Goal: Communication & Community: Answer question/provide support

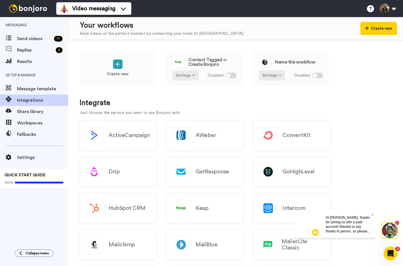
scroll to position [431, 0]
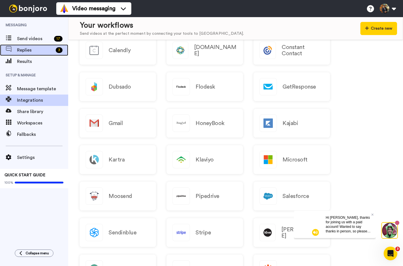
click at [26, 51] on span "Replies" at bounding box center [35, 50] width 36 height 7
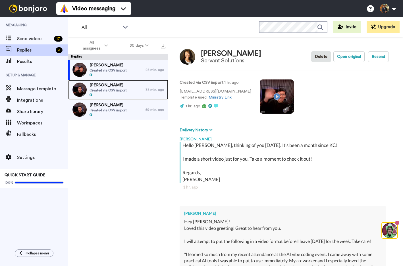
click at [128, 86] on div "Josh Sorenson Created via CSV import" at bounding box center [106, 90] width 77 height 20
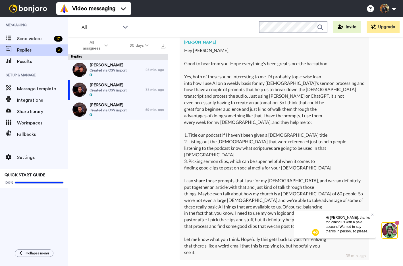
scroll to position [203, 0]
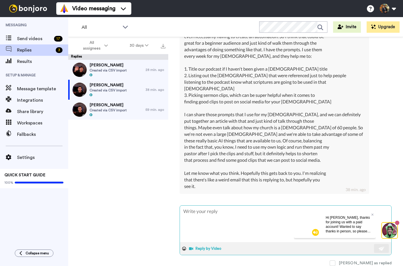
click at [200, 249] on button "Reply by Video" at bounding box center [206, 248] width 35 height 9
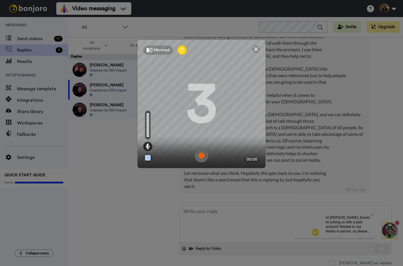
click at [203, 155] on img at bounding box center [202, 155] width 14 height 14
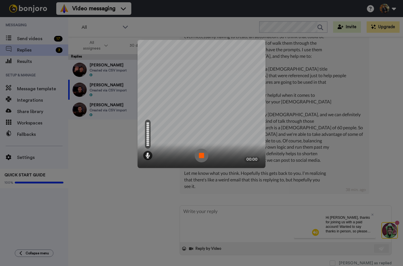
drag, startPoint x: 233, startPoint y: 48, endPoint x: 204, endPoint y: 47, distance: 28.7
click at [204, 47] on div "Mirrored Redo" at bounding box center [202, 45] width 128 height 11
click at [201, 153] on img at bounding box center [202, 155] width 14 height 14
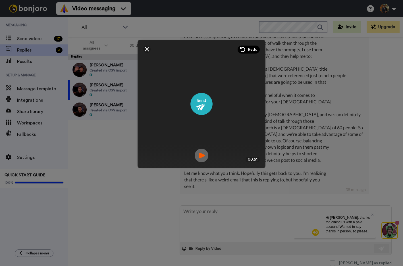
click at [252, 48] on span "Redo" at bounding box center [253, 50] width 10 height 6
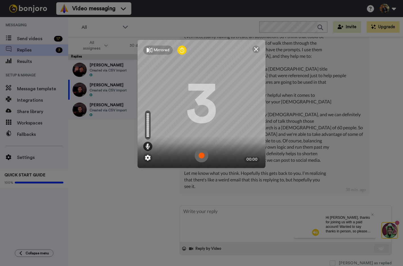
click at [203, 156] on img at bounding box center [202, 155] width 14 height 14
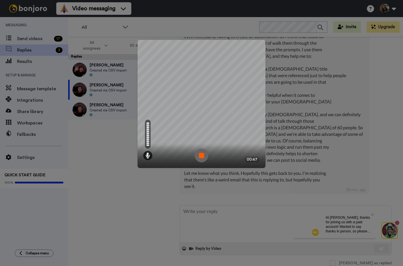
click at [201, 156] on img at bounding box center [202, 155] width 14 height 14
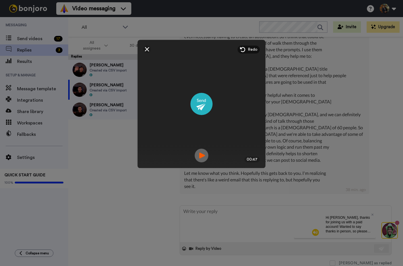
click at [200, 156] on img at bounding box center [202, 155] width 14 height 14
click at [255, 50] on img at bounding box center [256, 49] width 5 height 5
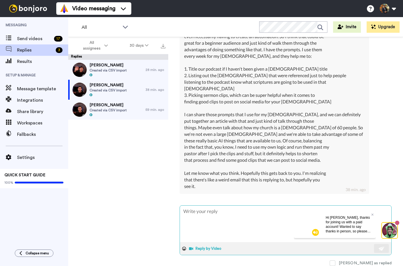
click at [207, 250] on button "Reply by Video" at bounding box center [206, 248] width 35 height 9
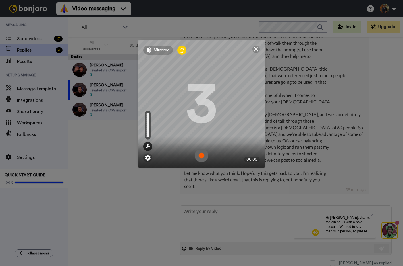
click at [199, 156] on img at bounding box center [202, 155] width 14 height 14
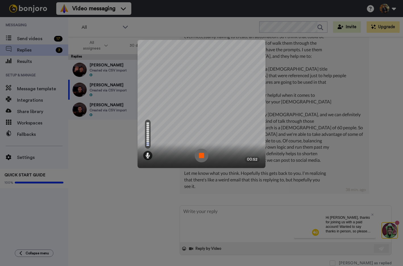
click at [201, 155] on img at bounding box center [202, 155] width 14 height 14
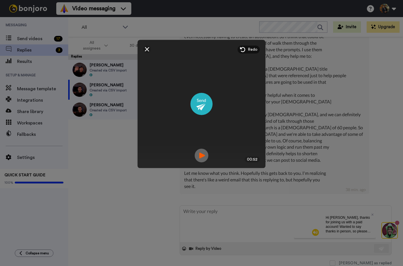
click at [202, 153] on img at bounding box center [202, 155] width 14 height 14
click at [372, 214] on div "Mirrored Redo 3 00:52" at bounding box center [201, 133] width 403 height 266
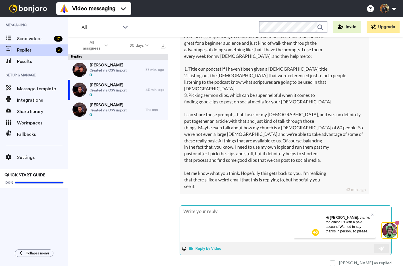
click at [204, 246] on button "Reply by Video" at bounding box center [206, 248] width 35 height 9
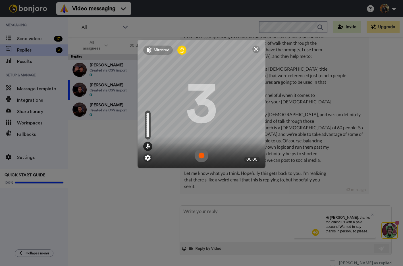
click at [201, 154] on img at bounding box center [202, 155] width 14 height 14
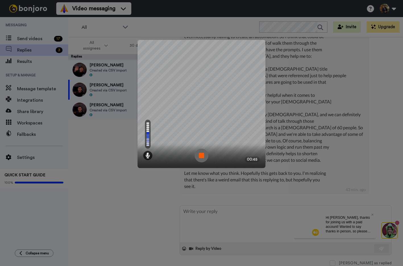
click at [201, 154] on img at bounding box center [202, 155] width 14 height 14
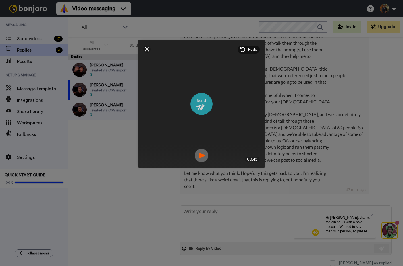
click at [203, 105] on img at bounding box center [202, 104] width 22 height 22
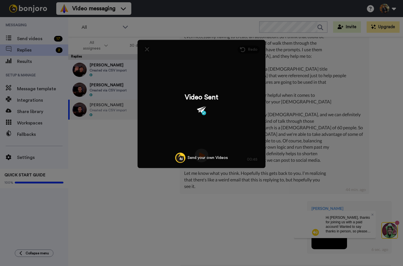
click at [145, 58] on div "Video Sent Send your own Videos" at bounding box center [202, 104] width 128 height 128
click at [122, 66] on div "Mirrored Redo 3 00:45 Video Sent Send your own Videos" at bounding box center [201, 133] width 403 height 266
type textarea "x"
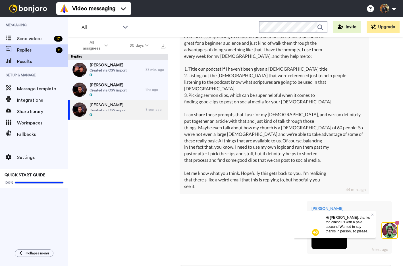
scroll to position [263, 0]
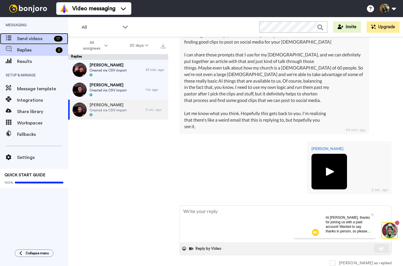
click at [28, 40] on span "Send videos" at bounding box center [34, 38] width 35 height 7
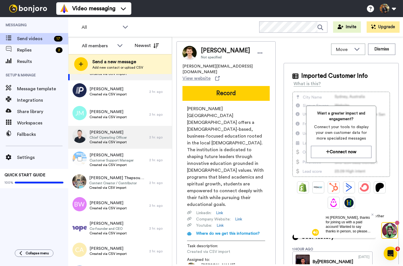
scroll to position [24, 0]
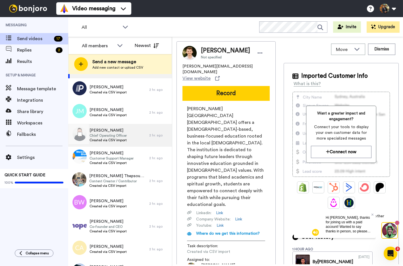
click at [115, 135] on span "Chief Operating Officer" at bounding box center [108, 135] width 37 height 5
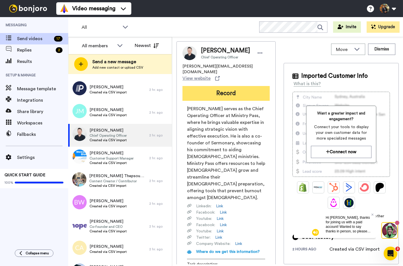
click at [226, 86] on button "Record" at bounding box center [226, 93] width 87 height 15
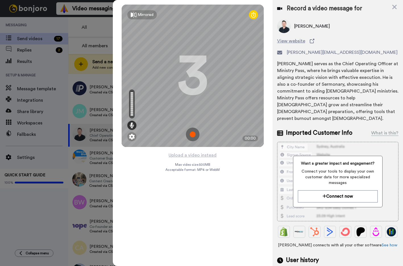
click at [192, 134] on img at bounding box center [193, 134] width 14 height 14
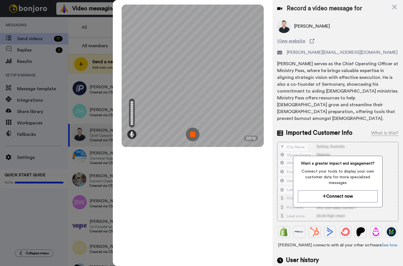
click at [192, 134] on img at bounding box center [193, 134] width 14 height 14
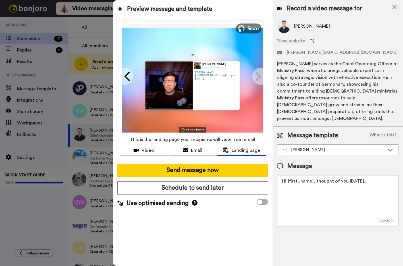
click at [247, 25] on button "Redo" at bounding box center [249, 28] width 26 height 10
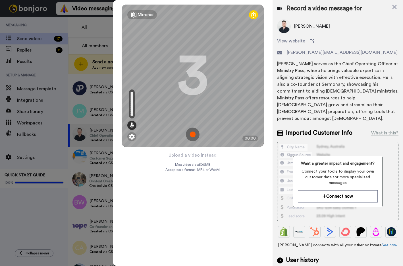
click at [193, 136] on img at bounding box center [193, 134] width 14 height 14
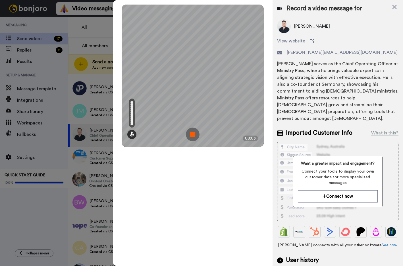
click at [193, 136] on img at bounding box center [193, 134] width 14 height 14
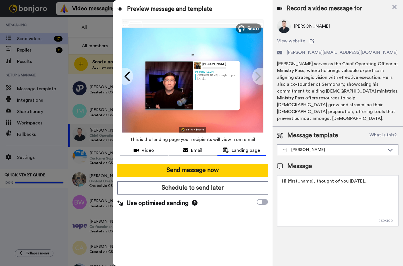
click at [246, 27] on button "Redo" at bounding box center [249, 28] width 26 height 10
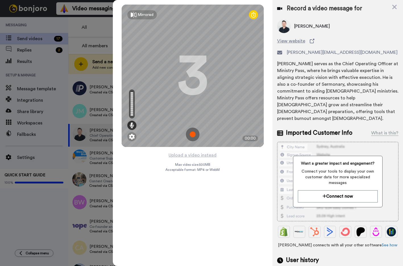
click at [190, 130] on img at bounding box center [193, 134] width 14 height 14
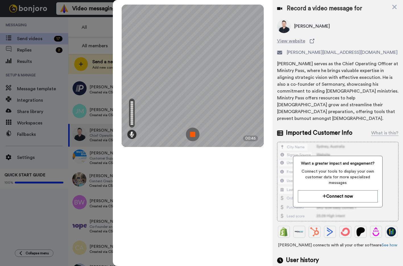
click at [191, 135] on img at bounding box center [193, 134] width 14 height 14
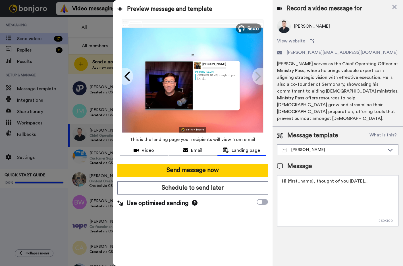
click at [250, 31] on span "Redo" at bounding box center [253, 27] width 12 height 7
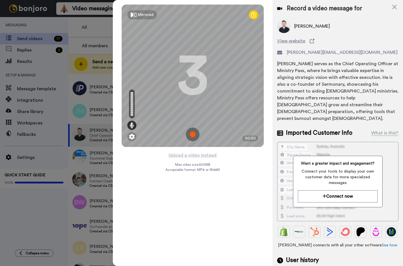
click at [192, 134] on img at bounding box center [193, 134] width 14 height 14
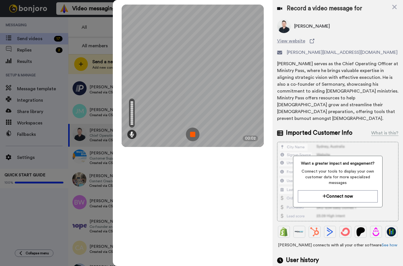
click at [192, 134] on img at bounding box center [193, 134] width 14 height 14
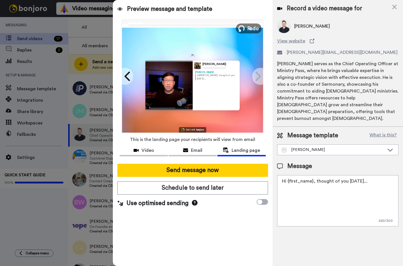
click at [249, 26] on span "Redo" at bounding box center [253, 27] width 12 height 7
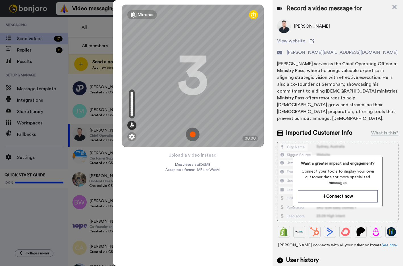
click at [191, 130] on img at bounding box center [193, 134] width 14 height 14
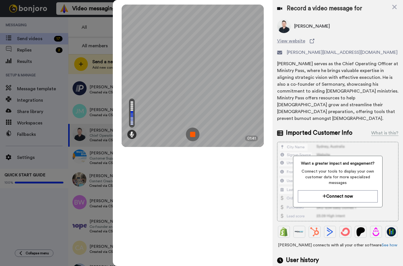
click at [193, 135] on img at bounding box center [193, 134] width 14 height 14
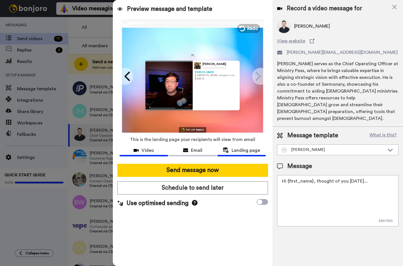
click at [147, 152] on span "Video" at bounding box center [148, 150] width 13 height 7
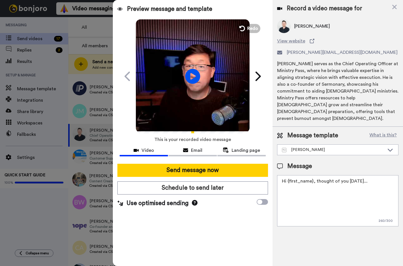
click at [191, 77] on icon "Play/Pause" at bounding box center [192, 76] width 15 height 27
click at [303, 187] on textarea "Hi {first_name}, thought of you today..." at bounding box center [337, 200] width 121 height 51
paste textarea "https://checkout.kajabi.com/webhooks/offers/HqeqBoNANN6GqyFx/2149702408/activate"
paste textarea "https://www.alltrails.com/trail/us/colorado/shock-hill-loop"
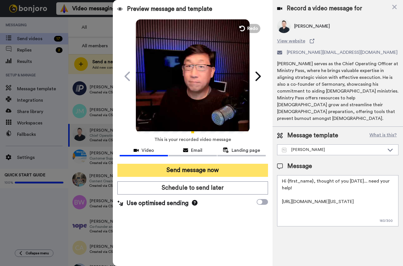
type textarea "Hi {first_name}, thought of you today... need your help! https://www.alltrails.…"
click at [194, 170] on button "Send message now" at bounding box center [192, 170] width 151 height 13
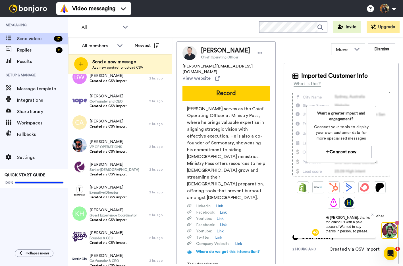
scroll to position [171, 0]
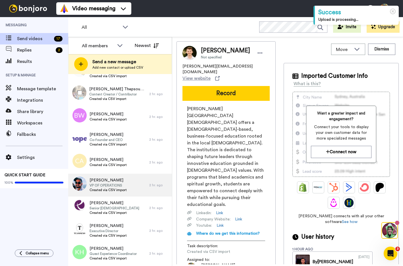
scroll to position [99, 0]
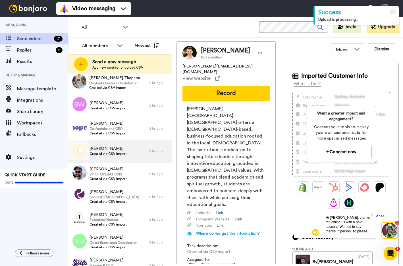
click at [108, 149] on span "Corey Alderin" at bounding box center [108, 149] width 37 height 6
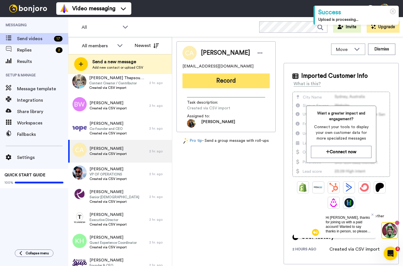
click at [225, 79] on button "Record" at bounding box center [226, 80] width 87 height 15
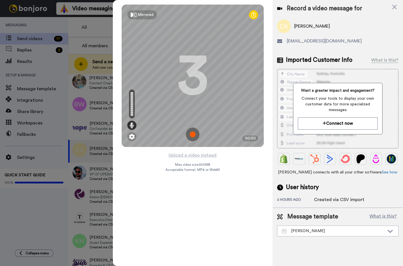
click at [191, 132] on img at bounding box center [193, 134] width 14 height 14
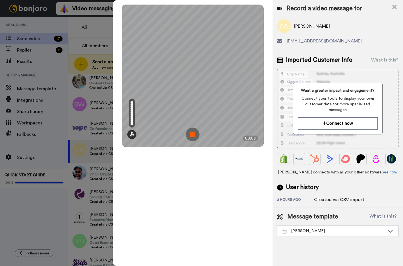
click at [195, 135] on img at bounding box center [193, 134] width 14 height 14
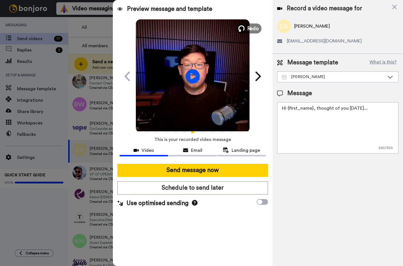
click at [251, 26] on span "Redo" at bounding box center [253, 27] width 12 height 7
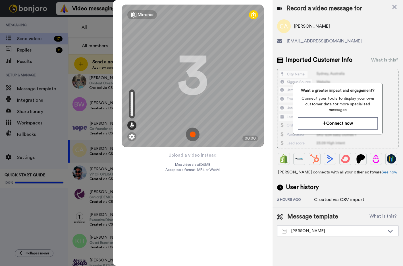
click at [195, 131] on img at bounding box center [193, 134] width 14 height 14
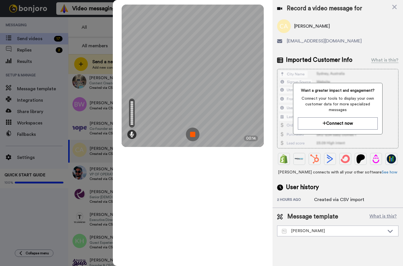
click at [195, 131] on img at bounding box center [193, 134] width 14 height 14
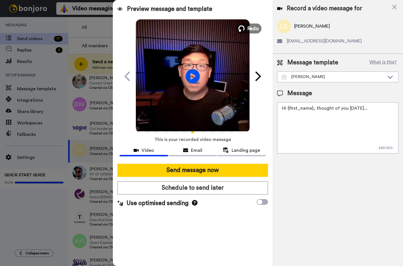
click at [248, 27] on span "Redo" at bounding box center [253, 27] width 12 height 7
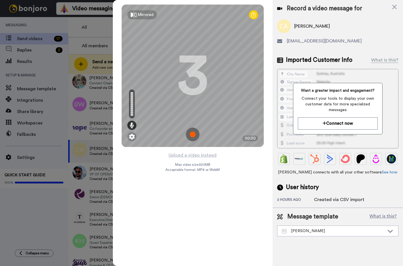
click at [193, 133] on img at bounding box center [193, 134] width 14 height 14
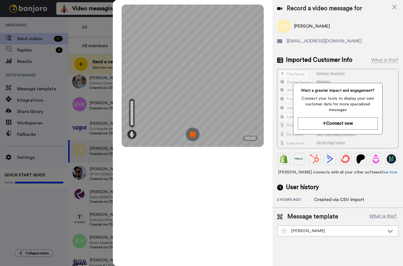
click at [193, 133] on img at bounding box center [193, 134] width 14 height 14
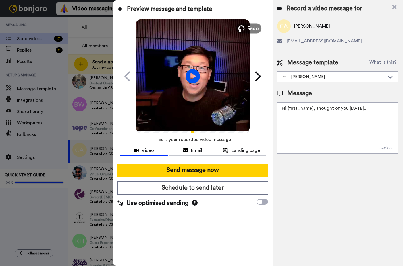
click at [252, 27] on span "Redo" at bounding box center [253, 27] width 12 height 7
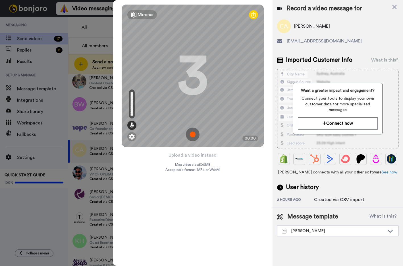
click at [192, 129] on img at bounding box center [193, 134] width 14 height 14
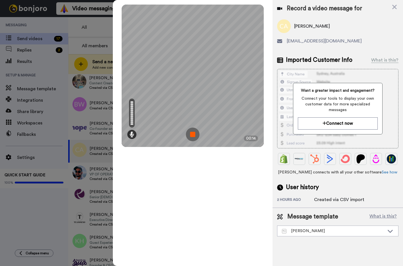
click at [192, 129] on img at bounding box center [193, 134] width 14 height 14
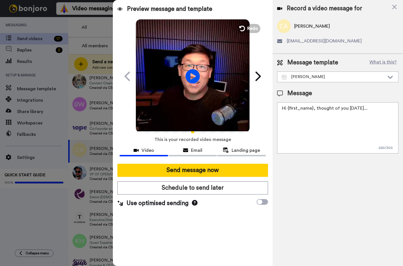
click at [250, 22] on div "Play/Pause" at bounding box center [193, 76] width 142 height 114
click at [248, 28] on span "Redo" at bounding box center [253, 27] width 12 height 7
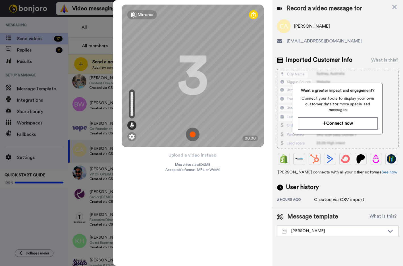
click at [191, 134] on img at bounding box center [193, 134] width 14 height 14
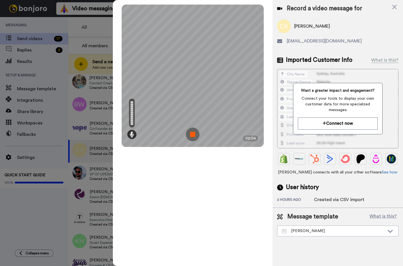
click at [193, 136] on img at bounding box center [193, 134] width 14 height 14
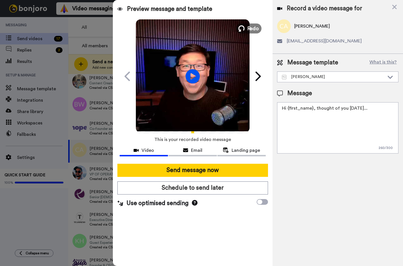
click at [248, 27] on span "Redo" at bounding box center [253, 27] width 12 height 7
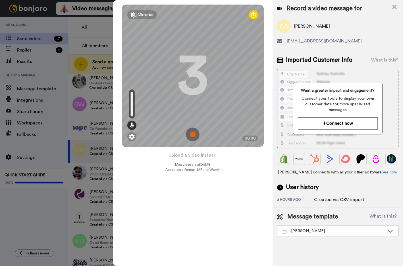
click at [191, 136] on img at bounding box center [193, 134] width 14 height 14
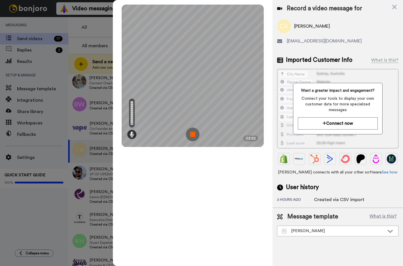
click at [191, 136] on img at bounding box center [193, 134] width 14 height 14
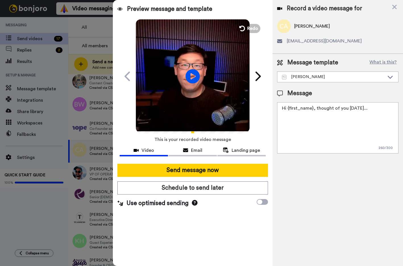
click at [367, 109] on textarea "Hi {first_name}, thought of you today..." at bounding box center [337, 127] width 121 height 51
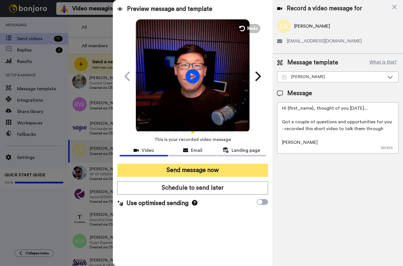
type textarea "Hi {first_name}, thought of you today... Got a couple of questions and opportun…"
click at [198, 170] on button "Send message now" at bounding box center [192, 170] width 151 height 13
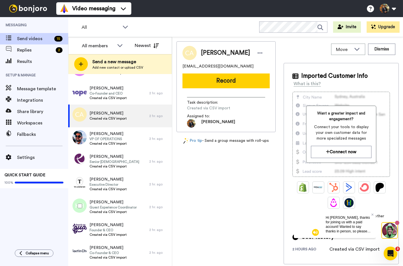
scroll to position [178, 0]
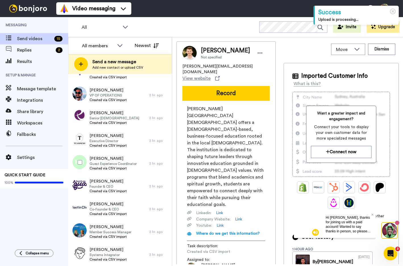
scroll to position [7, 0]
